Goal: Transaction & Acquisition: Purchase product/service

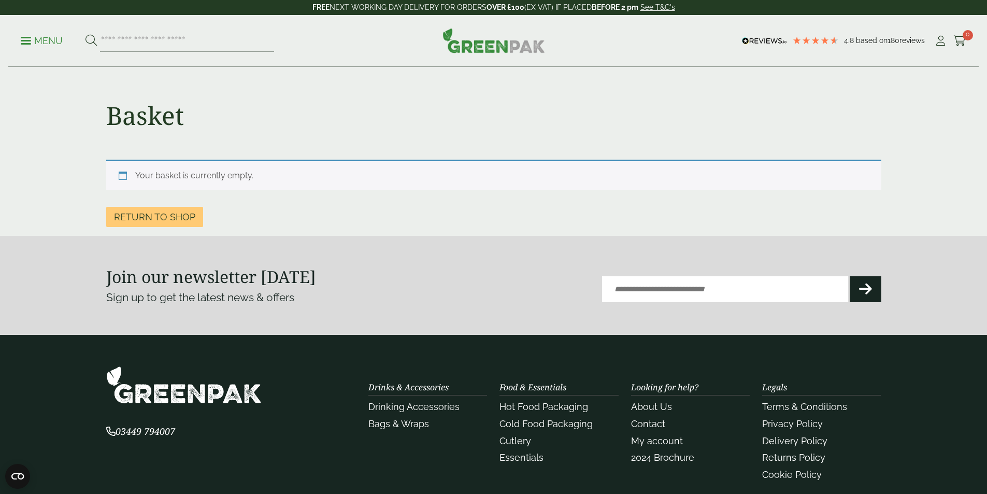
click at [45, 46] on p "Menu" at bounding box center [42, 41] width 42 height 12
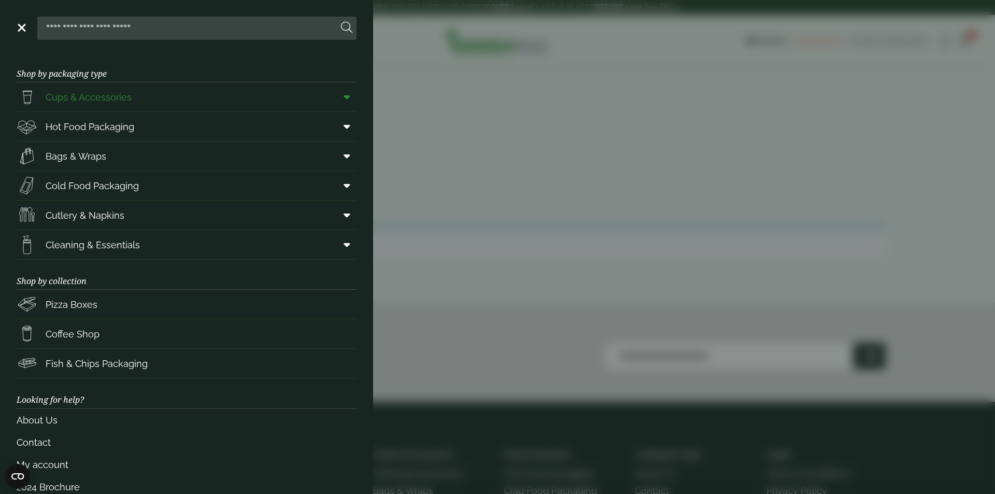
click at [344, 96] on icon at bounding box center [347, 97] width 7 height 10
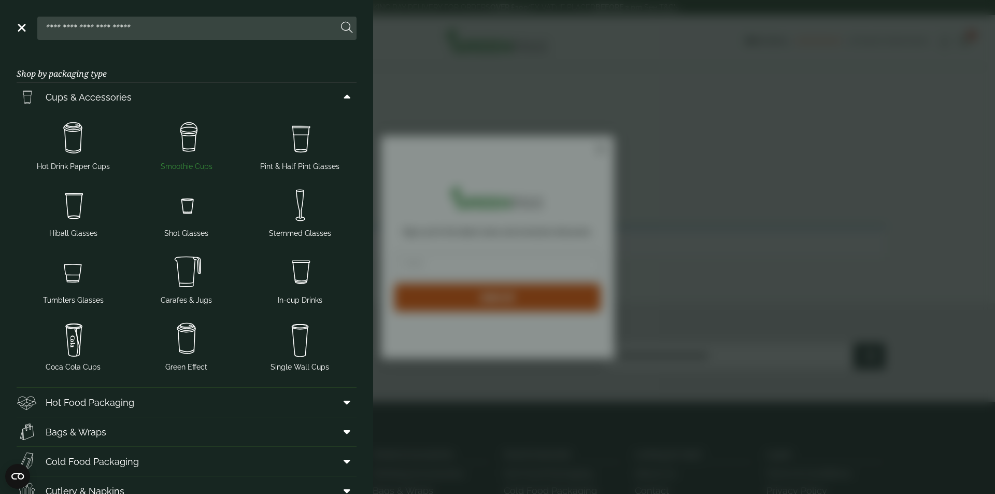
click at [186, 131] on img at bounding box center [186, 138] width 105 height 41
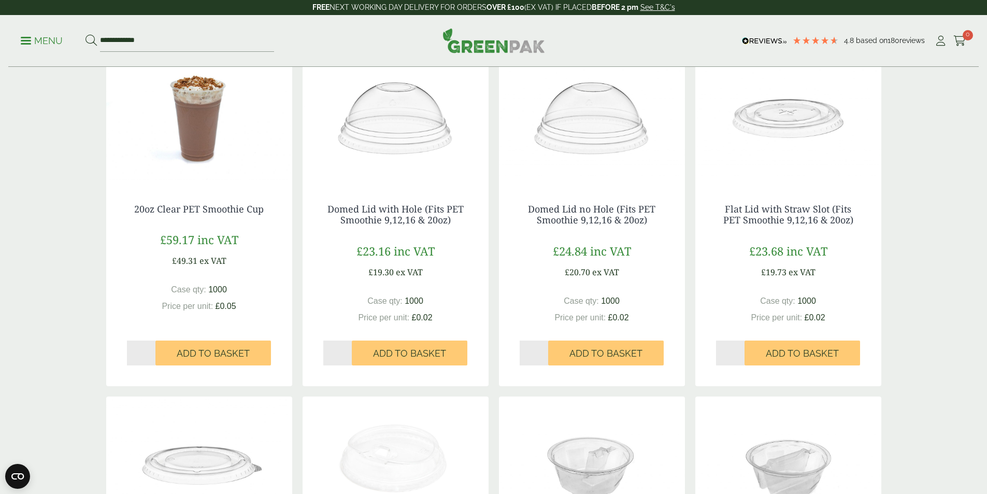
scroll to position [570, 0]
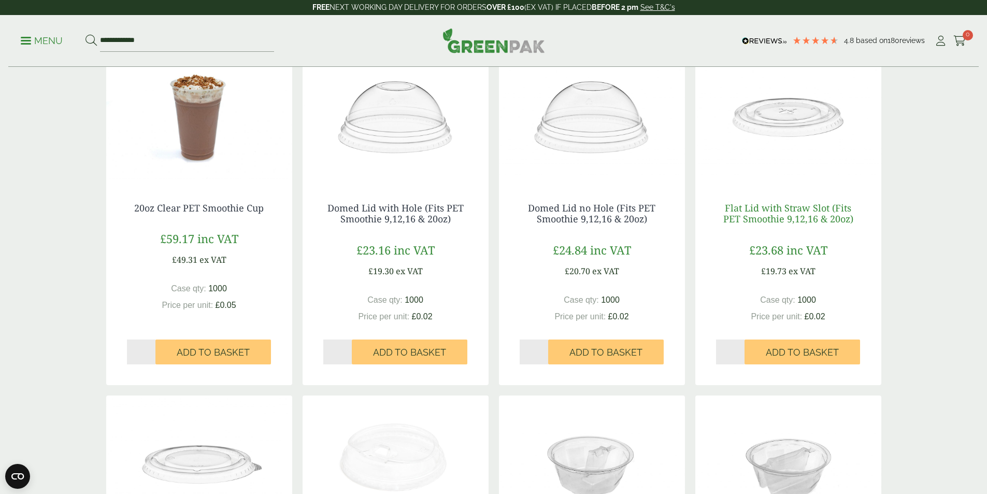
click at [764, 213] on link "Flat Lid with Straw Slot (Fits PET Smoothie 9,12,16 & 20oz)" at bounding box center [788, 214] width 130 height 24
